Goal: Navigation & Orientation: Find specific page/section

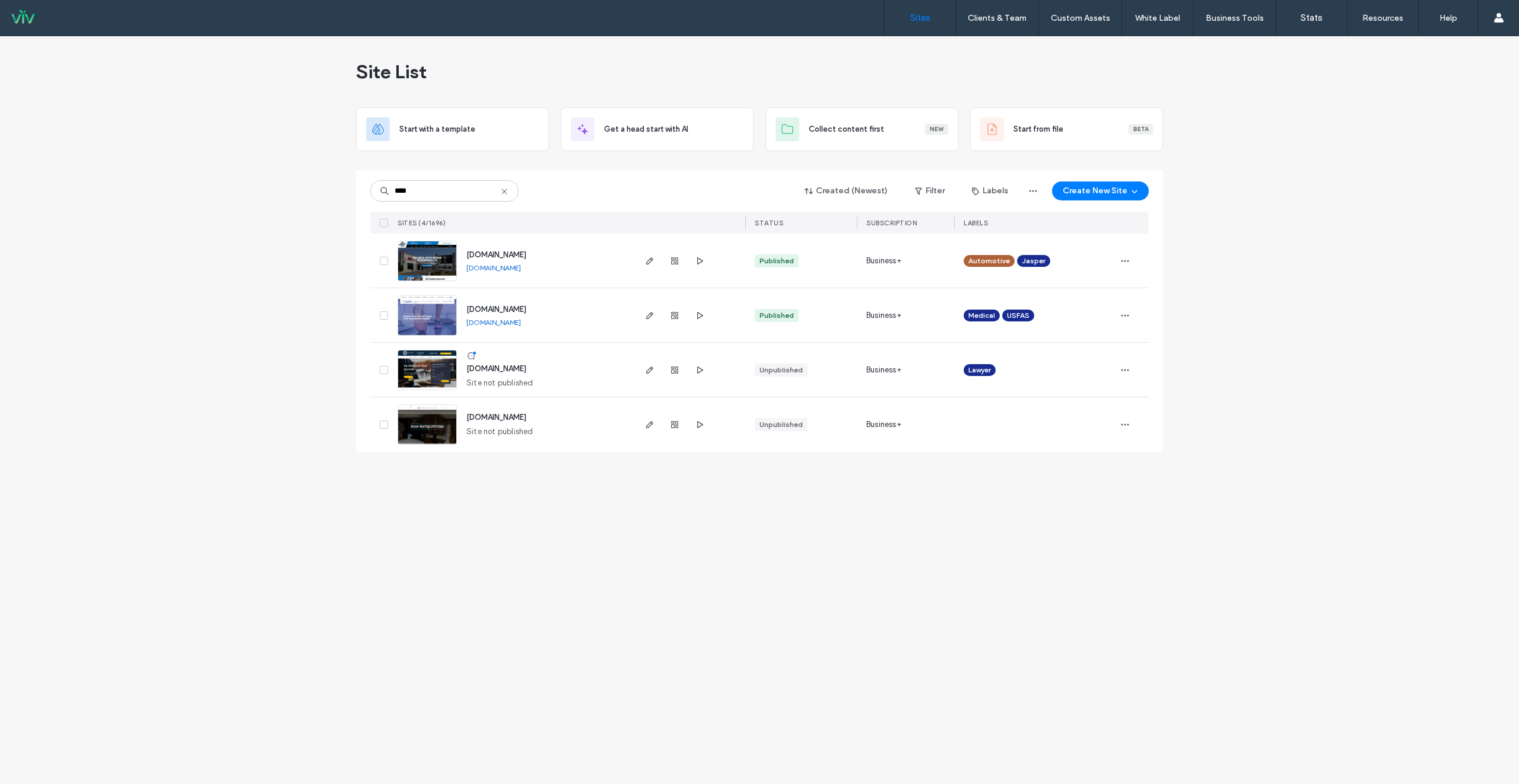
type input "****"
click at [517, 308] on span "[DOMAIN_NAME]" at bounding box center [497, 309] width 60 height 9
